Goal: Book appointment/travel/reservation

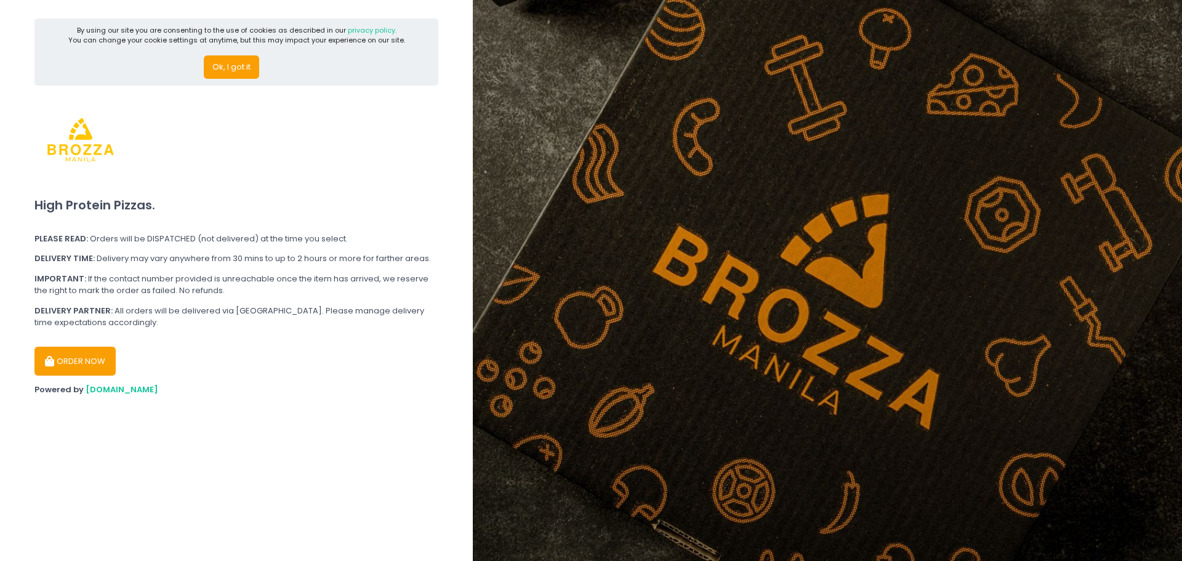
click at [234, 69] on button "Ok, I got it" at bounding box center [231, 66] width 55 height 23
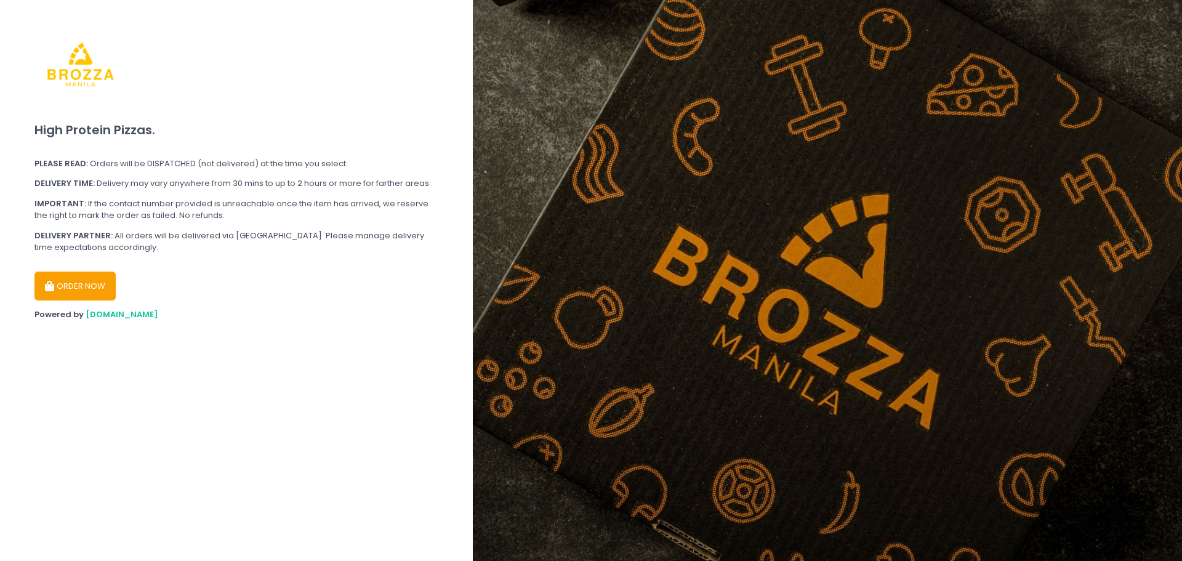
click at [95, 292] on button "ORDER NOW" at bounding box center [74, 286] width 81 height 30
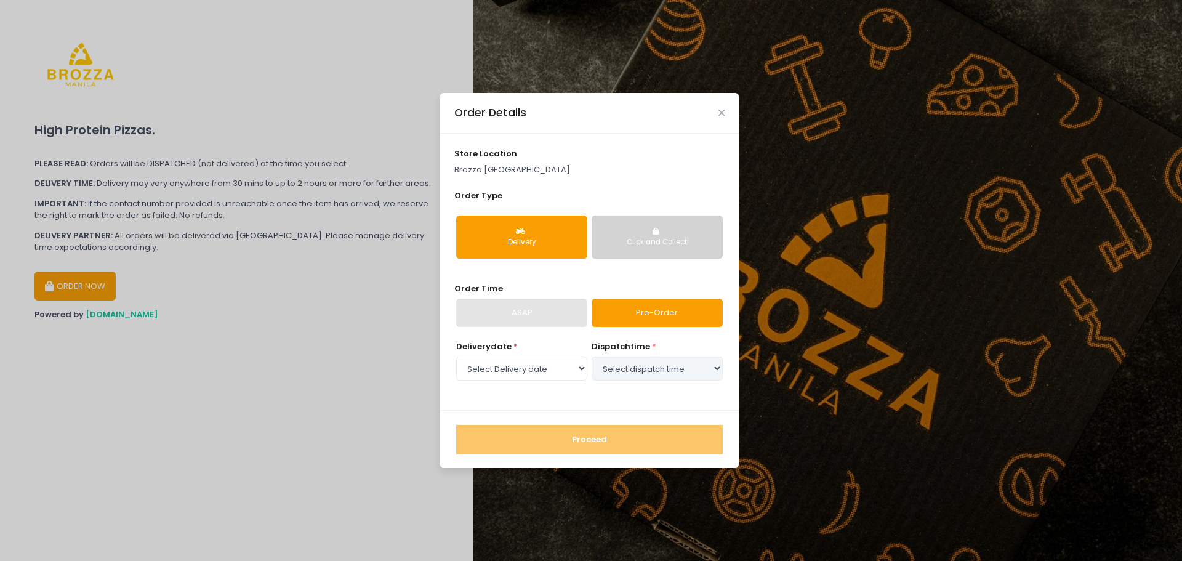
select select "[DATE]"
click at [641, 369] on select "Select dispatch time 12:30 PM - 01:00 PM 01:00 PM - 01:30 PM 01:30 PM - 02:00 P…" at bounding box center [657, 367] width 131 height 23
select select "12:30"
click at [592, 356] on select "Select dispatch time 12:30 PM - 01:00 PM 01:00 PM - 01:30 PM 01:30 PM - 02:00 P…" at bounding box center [657, 367] width 131 height 23
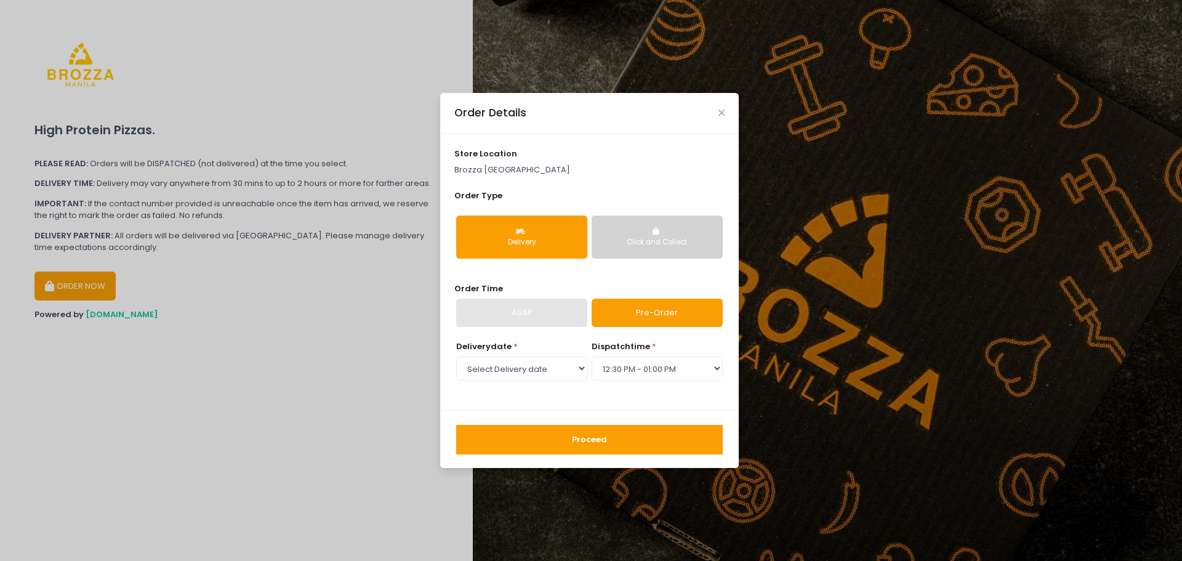
click at [633, 231] on button "Click and Collect" at bounding box center [657, 236] width 131 height 43
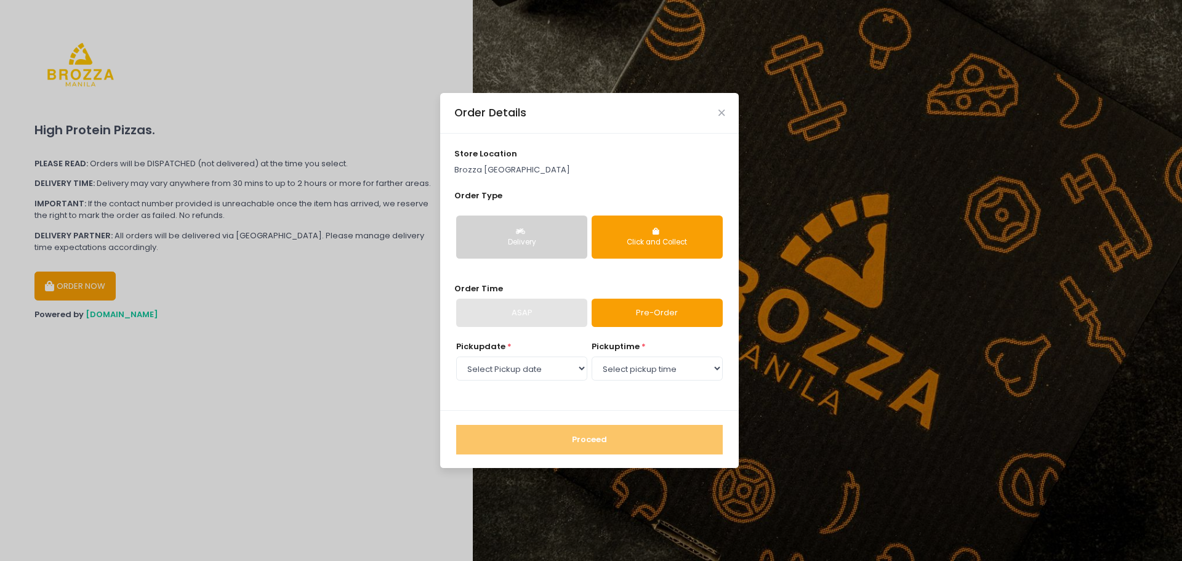
click at [486, 234] on button "Delivery" at bounding box center [521, 236] width 131 height 43
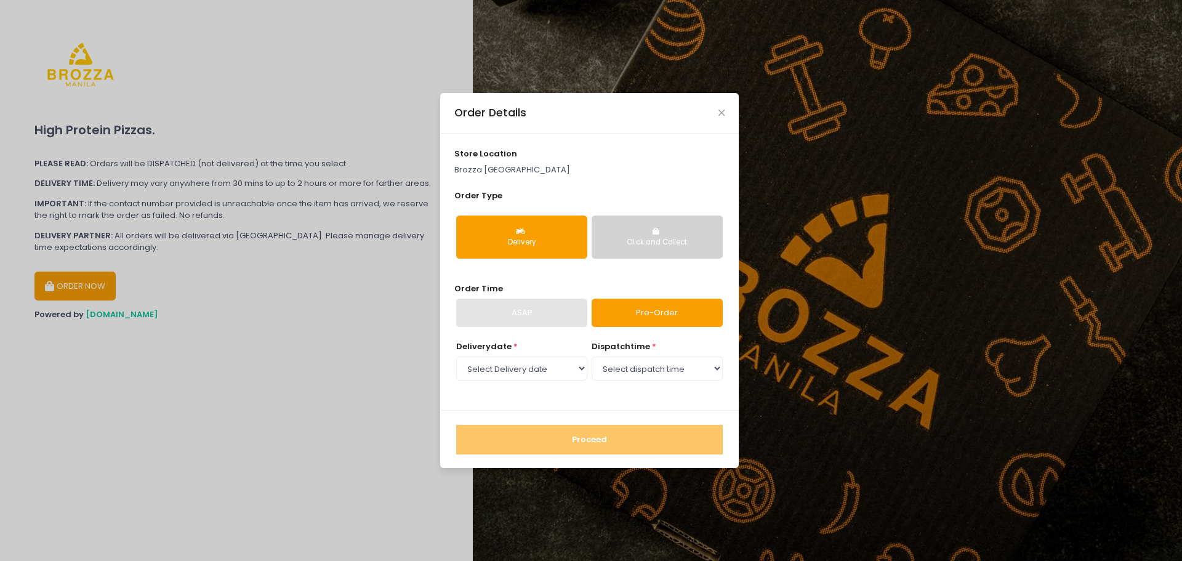
click at [537, 307] on div "ASAP" at bounding box center [521, 313] width 131 height 28
click at [671, 225] on button "Click and Collect" at bounding box center [657, 236] width 131 height 43
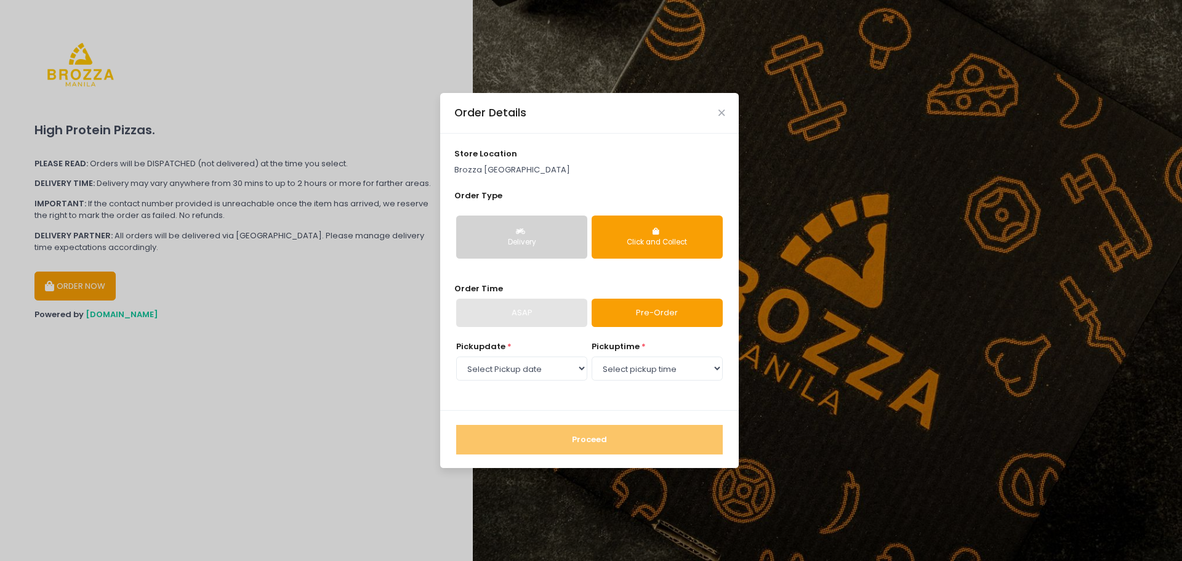
click at [544, 310] on div "ASAP" at bounding box center [521, 313] width 131 height 28
click at [541, 222] on button "Delivery" at bounding box center [521, 236] width 131 height 43
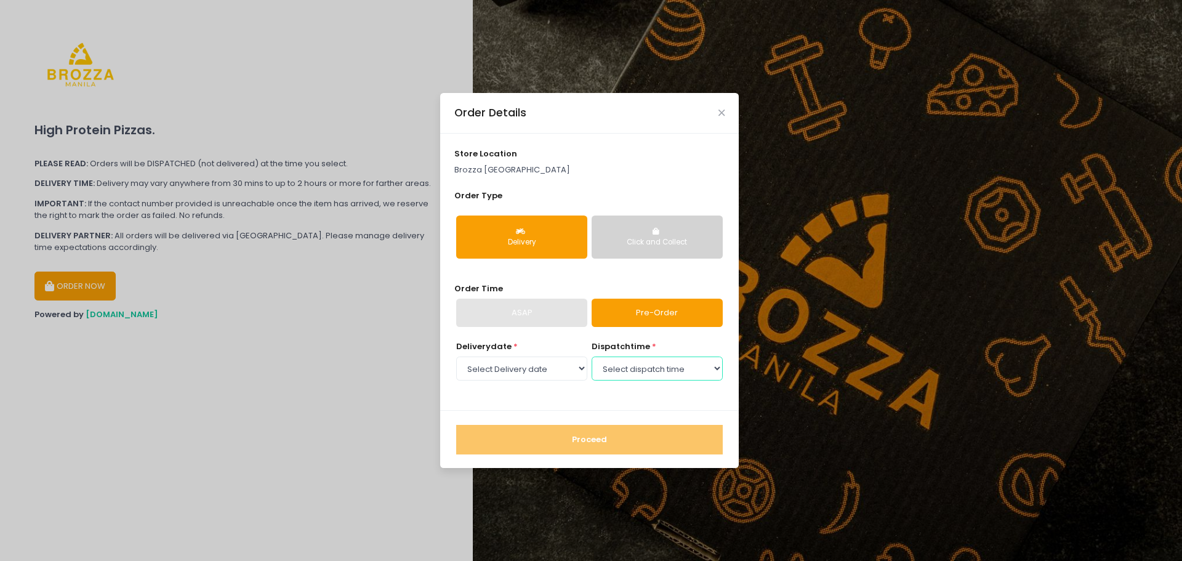
click at [648, 365] on select "Select dispatch time 12:30 PM - 01:00 PM 01:00 PM - 01:30 PM 01:30 PM - 02:00 P…" at bounding box center [657, 367] width 131 height 23
select select "12:30"
click at [592, 356] on select "Select dispatch time 12:30 PM - 01:00 PM 01:00 PM - 01:30 PM 01:30 PM - 02:00 P…" at bounding box center [657, 367] width 131 height 23
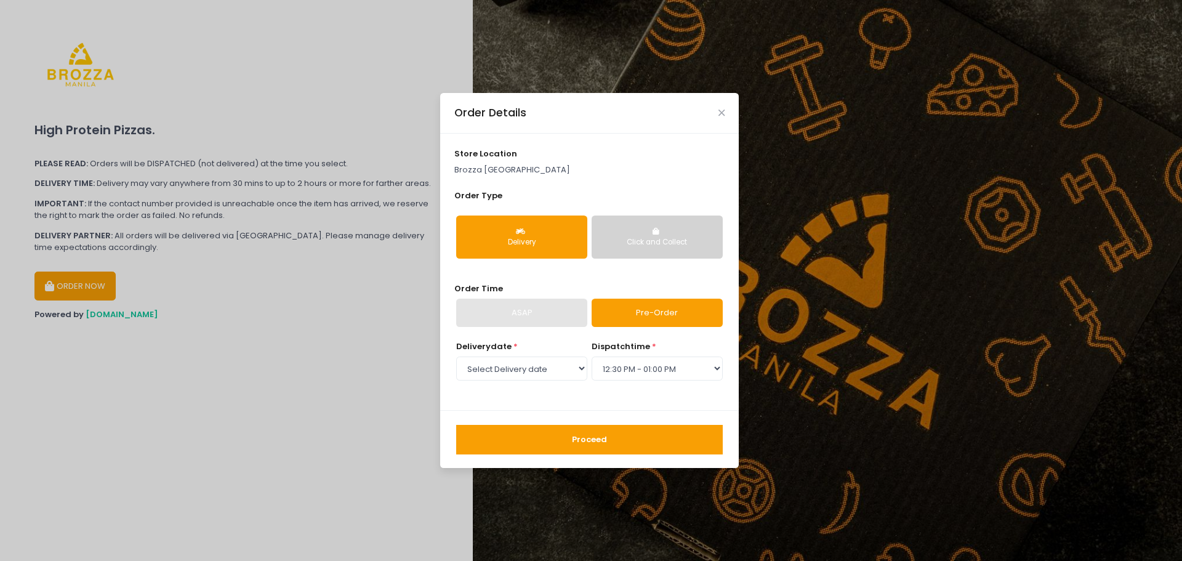
click at [602, 438] on button "Proceed" at bounding box center [589, 440] width 267 height 30
